Goal: Check status: Check status

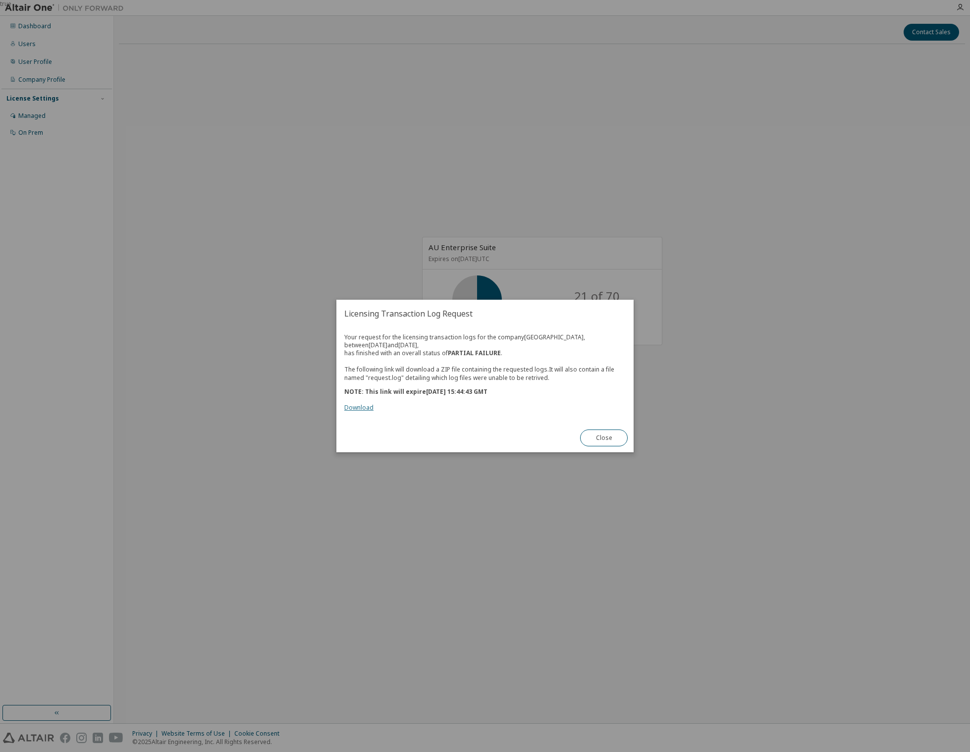
click at [362, 411] on link "Download" at bounding box center [358, 407] width 29 height 8
click at [611, 434] on button "Close" at bounding box center [604, 437] width 48 height 17
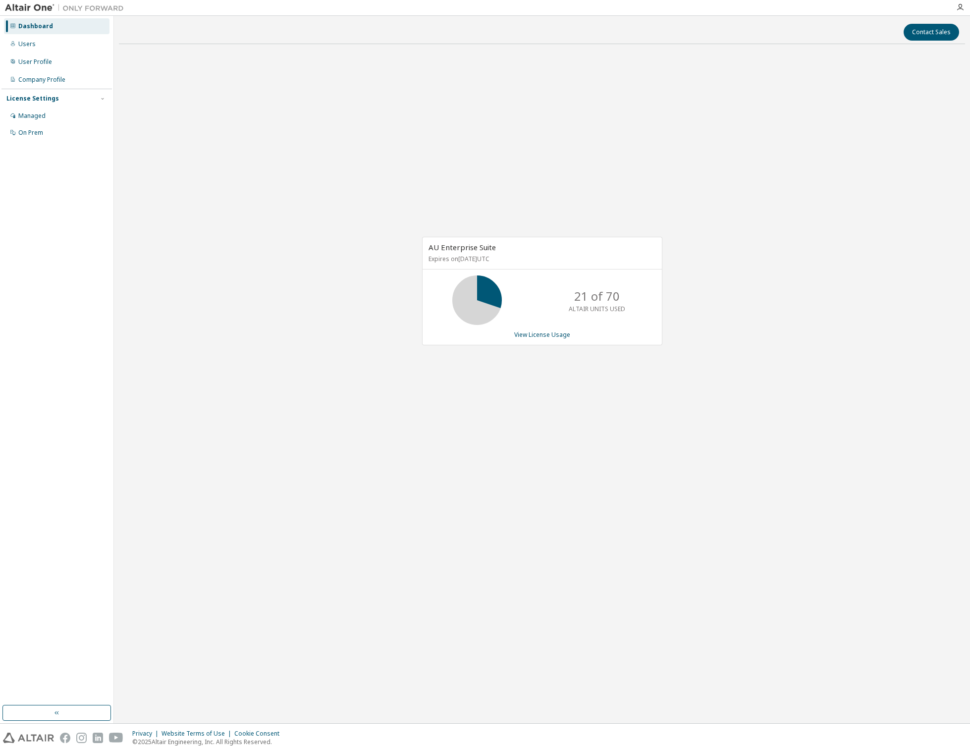
click at [746, 418] on div "AU Enterprise Suite Expires on September 25, 2025 UTC 21 of 70 ALTAIR UNITS USE…" at bounding box center [542, 296] width 846 height 489
click at [274, 215] on div "AU Enterprise Suite Expires on September 25, 2025 UTC 21 of 70 ALTAIR UNITS USE…" at bounding box center [542, 296] width 846 height 489
click at [547, 336] on link "View License Usage" at bounding box center [542, 334] width 56 height 8
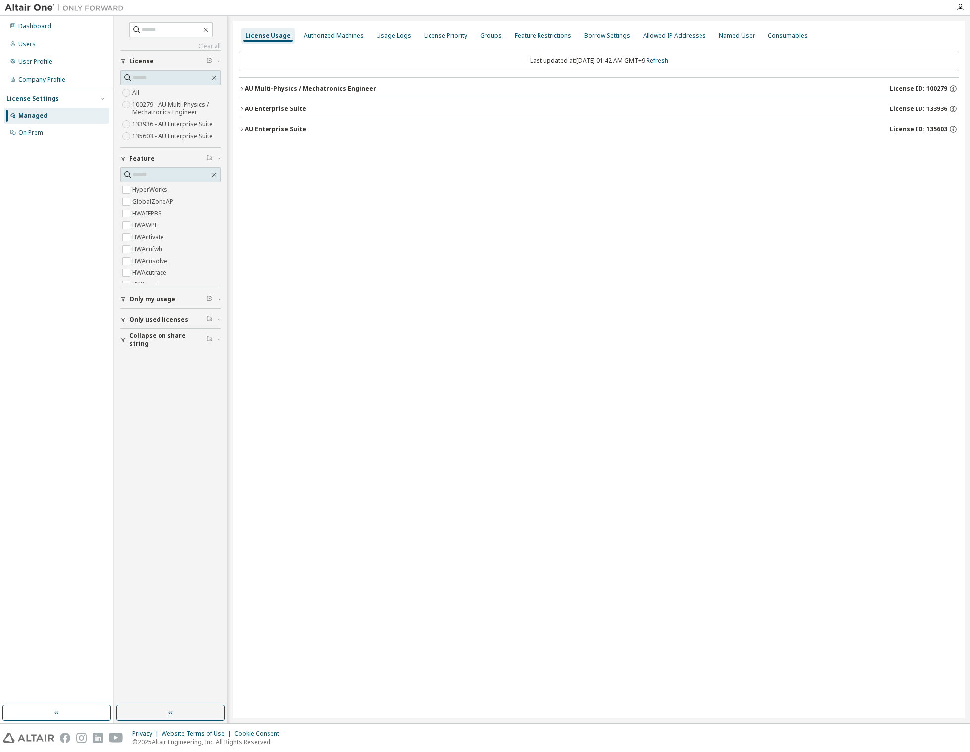
click at [240, 109] on icon "button" at bounding box center [242, 109] width 6 height 6
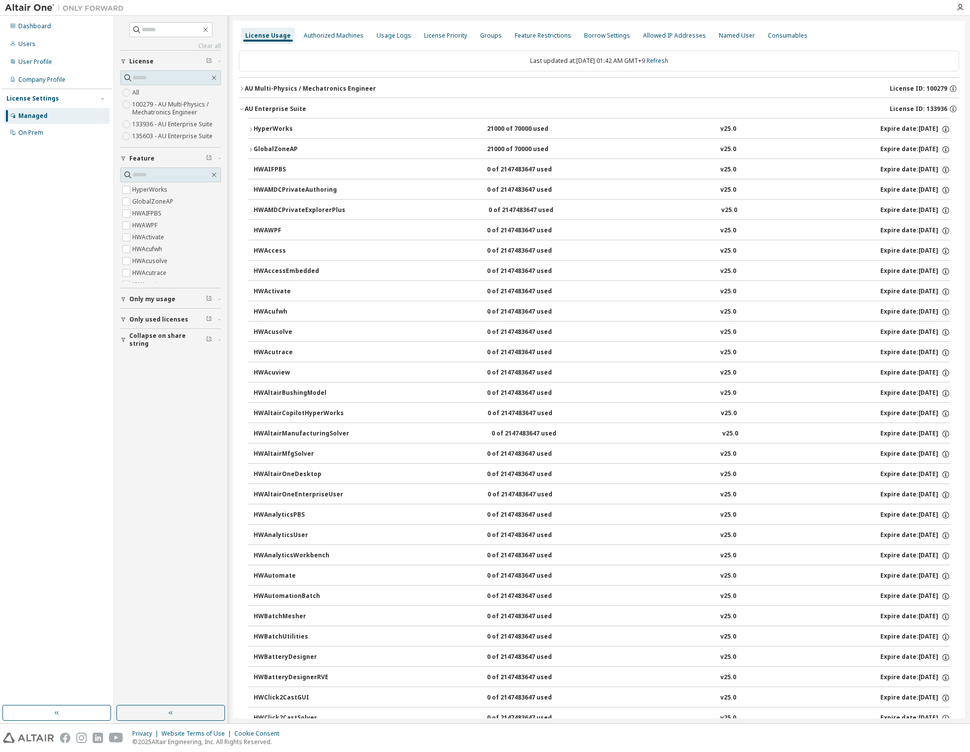
click at [264, 35] on div "License Usage" at bounding box center [268, 36] width 46 height 8
click at [242, 110] on icon "button" at bounding box center [242, 109] width 6 height 6
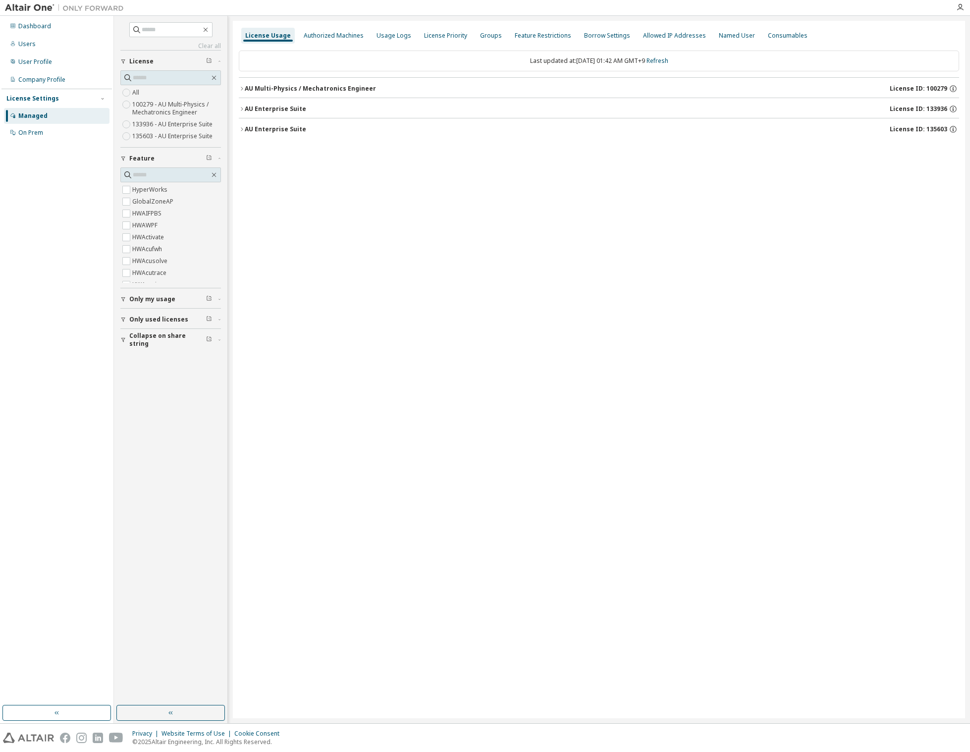
click at [438, 276] on div "License Usage Authorized Machines Usage Logs License Priority Groups Feature Re…" at bounding box center [599, 369] width 732 height 697
